Goal: Task Accomplishment & Management: Manage account settings

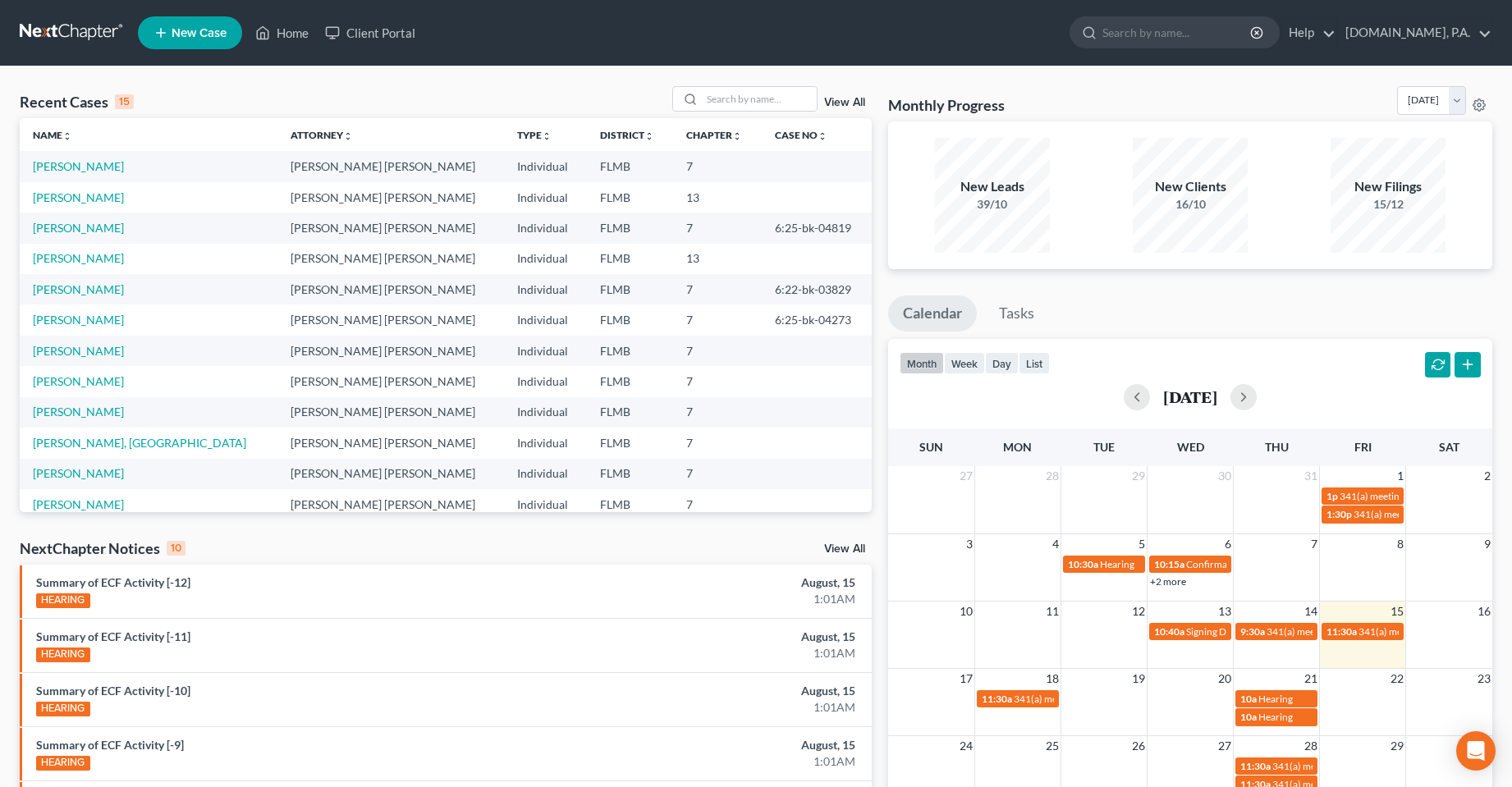
select select "1"
click at [270, 35] on icon at bounding box center [262, 33] width 15 height 19
click at [284, 42] on link "Home" at bounding box center [282, 33] width 70 height 30
click at [229, 97] on div "Recent Cases 15 View All" at bounding box center [445, 102] width 852 height 32
click at [286, 40] on link "Home" at bounding box center [282, 33] width 70 height 30
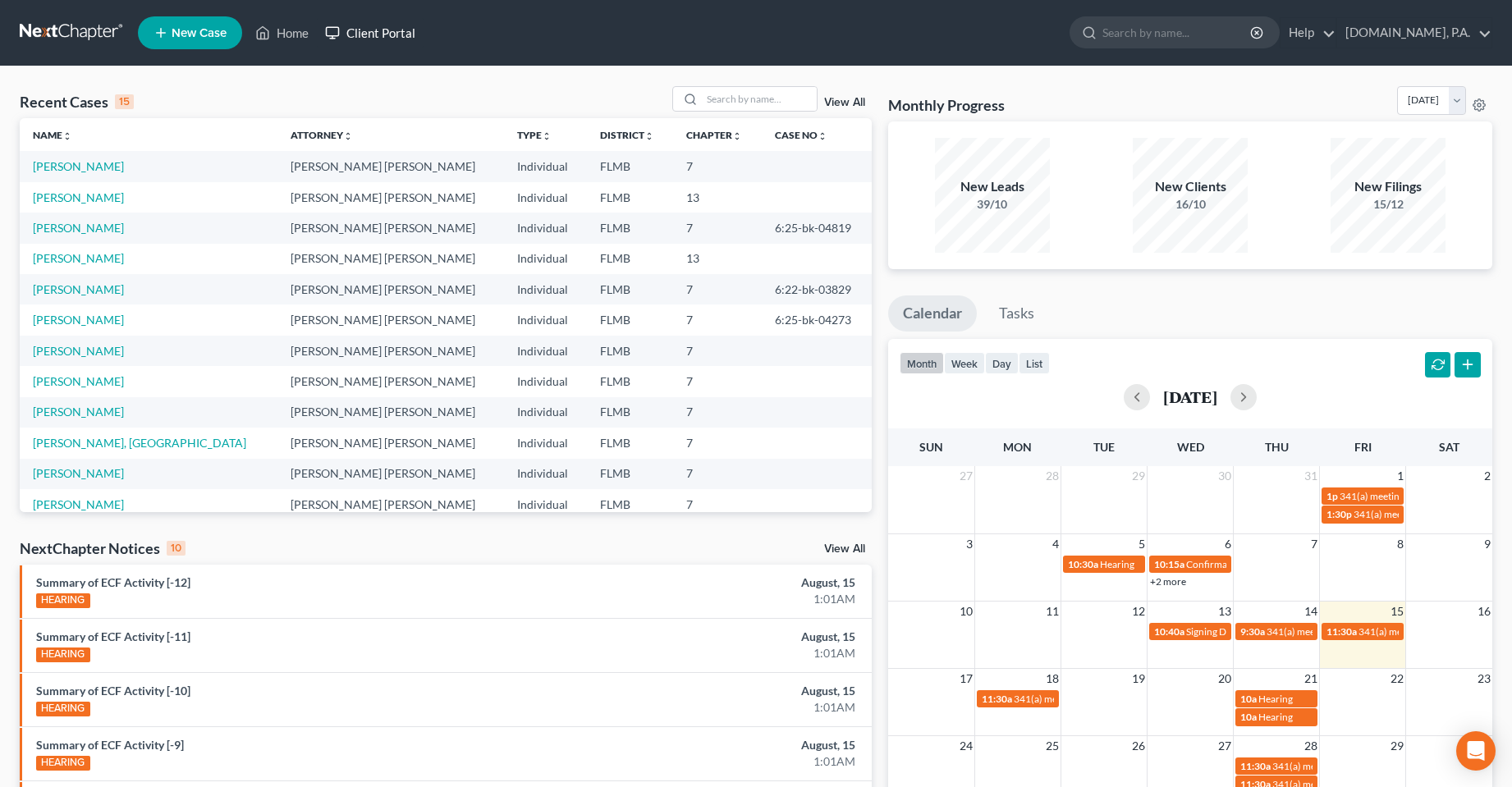
click at [393, 30] on link "Client Portal" at bounding box center [370, 33] width 106 height 30
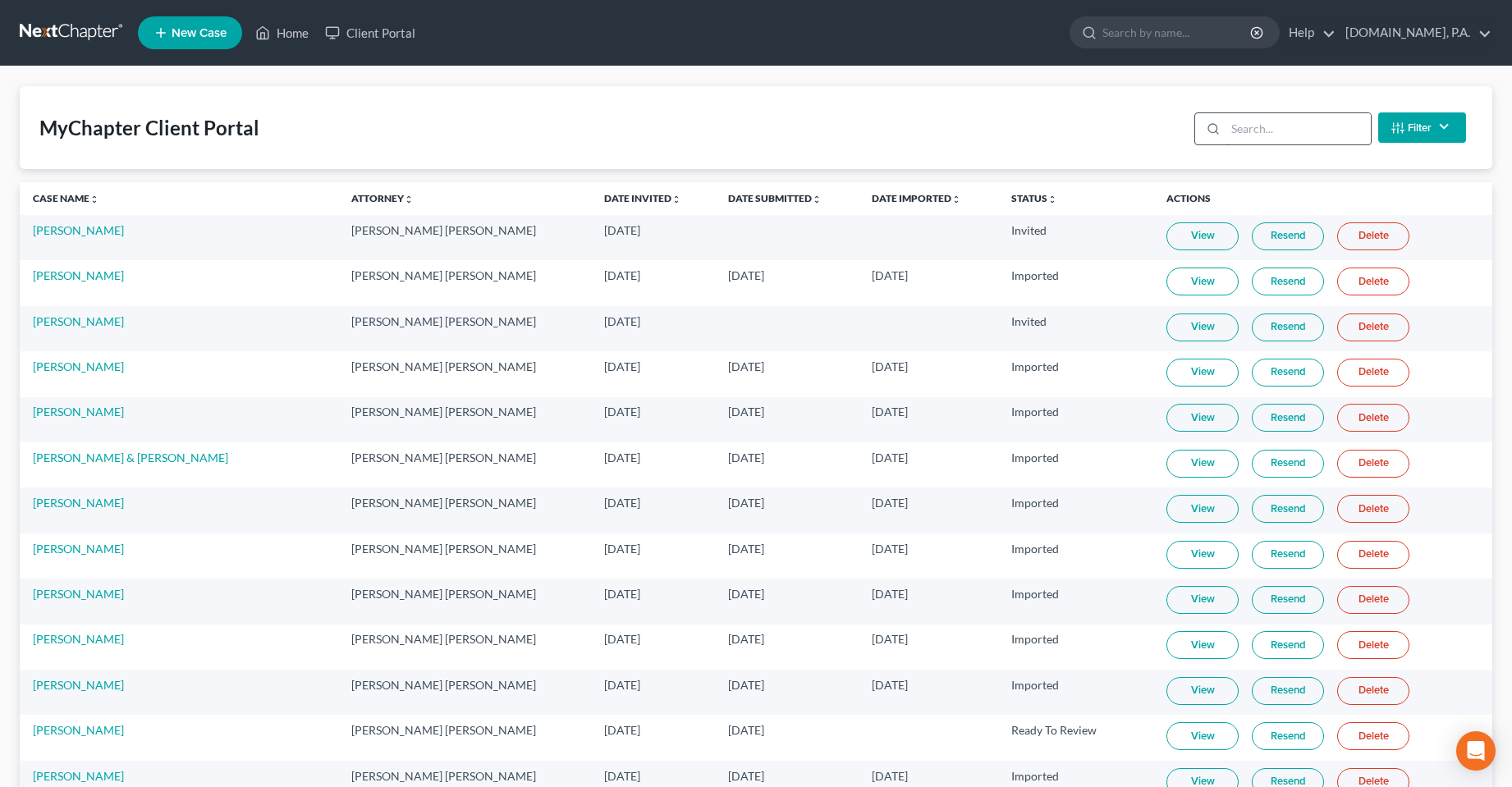
click at [1247, 130] on input "search" at bounding box center [1298, 129] width 145 height 31
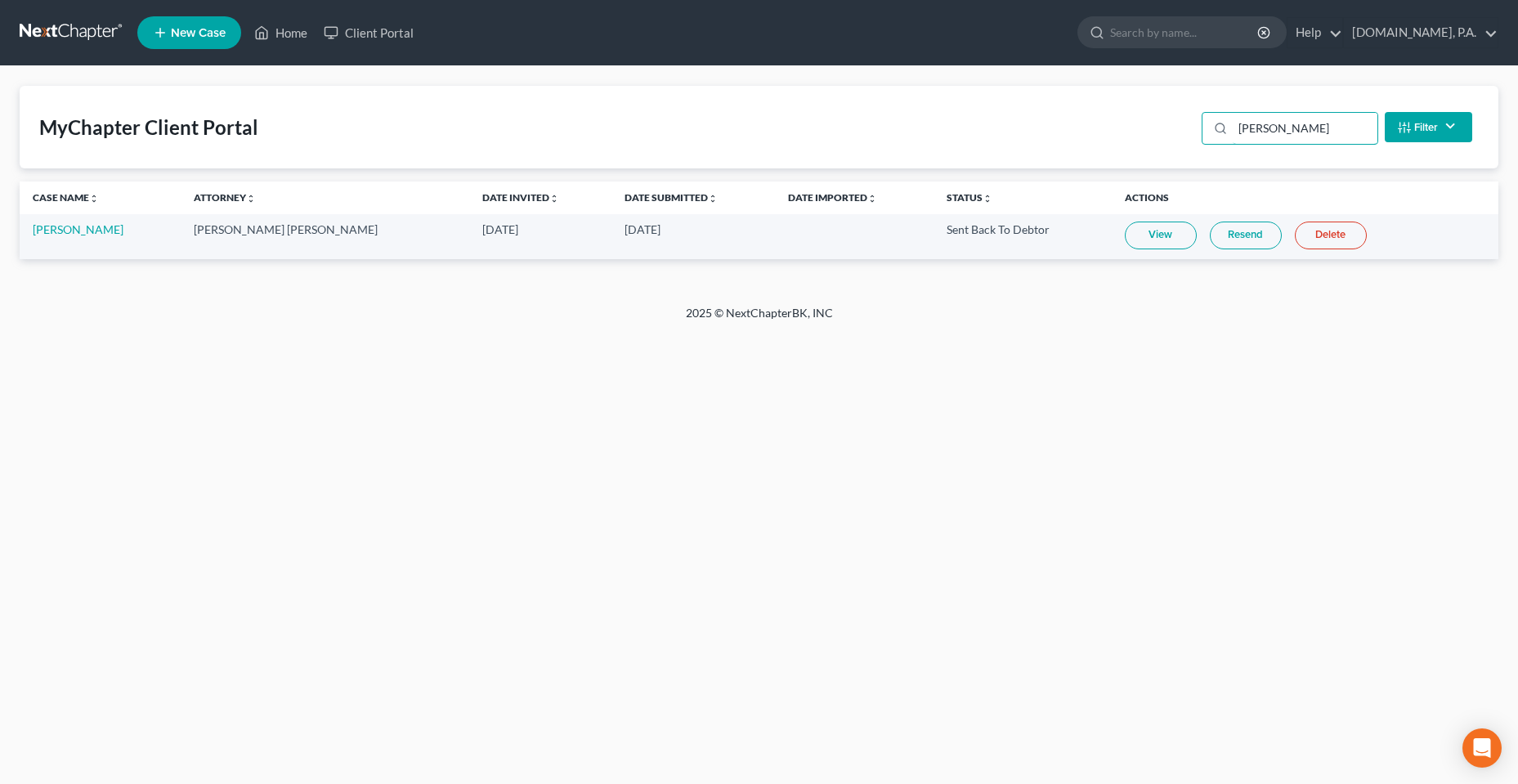
type input "[PERSON_NAME]"
click at [309, 475] on div "Home New Case Client Portal [DOMAIN_NAME], P.A. [PERSON_NAME][EMAIL_ADDRESS][DO…" at bounding box center [759, 392] width 1518 height 784
click at [1212, 237] on link "Resend" at bounding box center [1246, 235] width 72 height 28
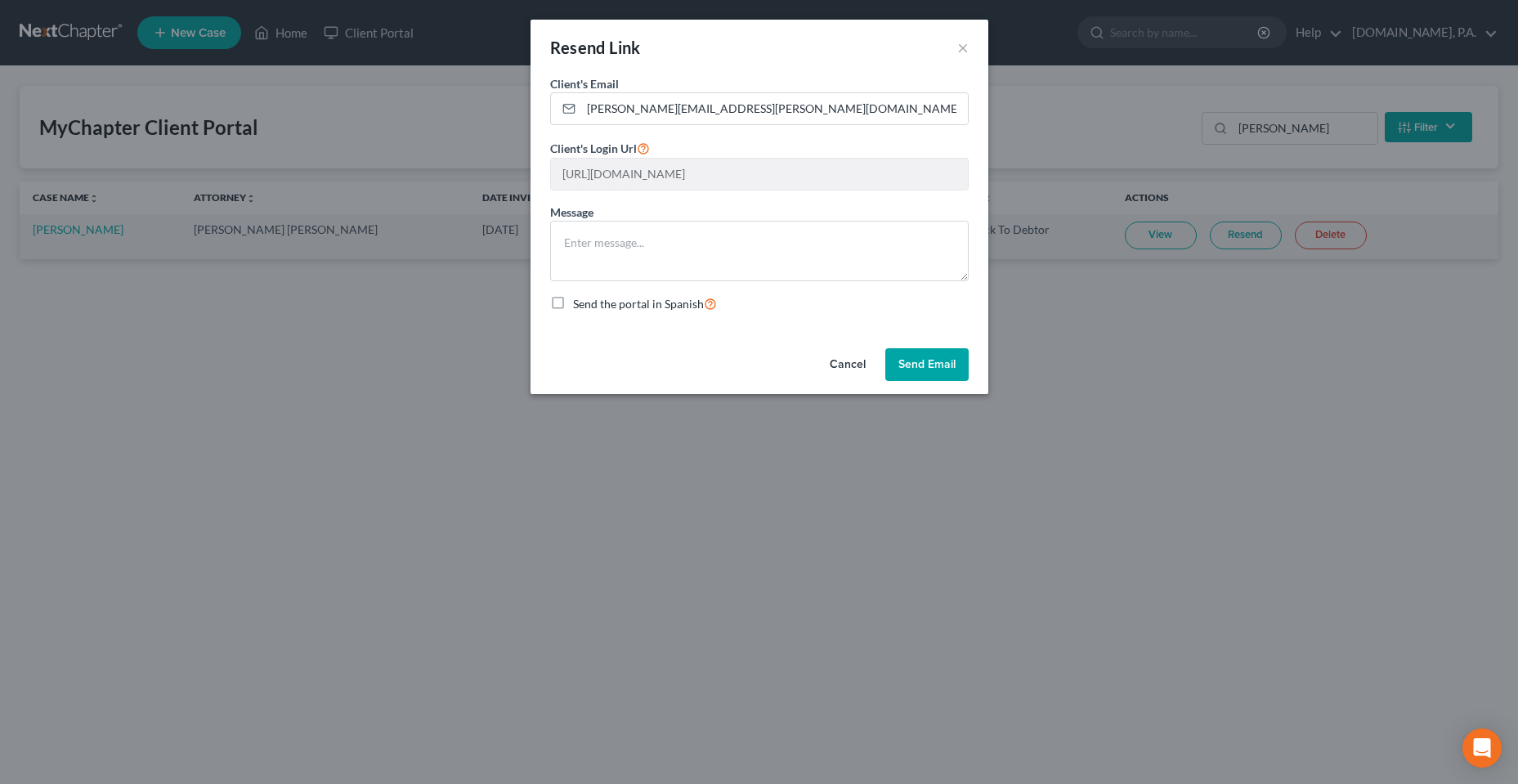
click at [857, 357] on button "Cancel" at bounding box center [848, 365] width 62 height 33
